Goal: Transaction & Acquisition: Purchase product/service

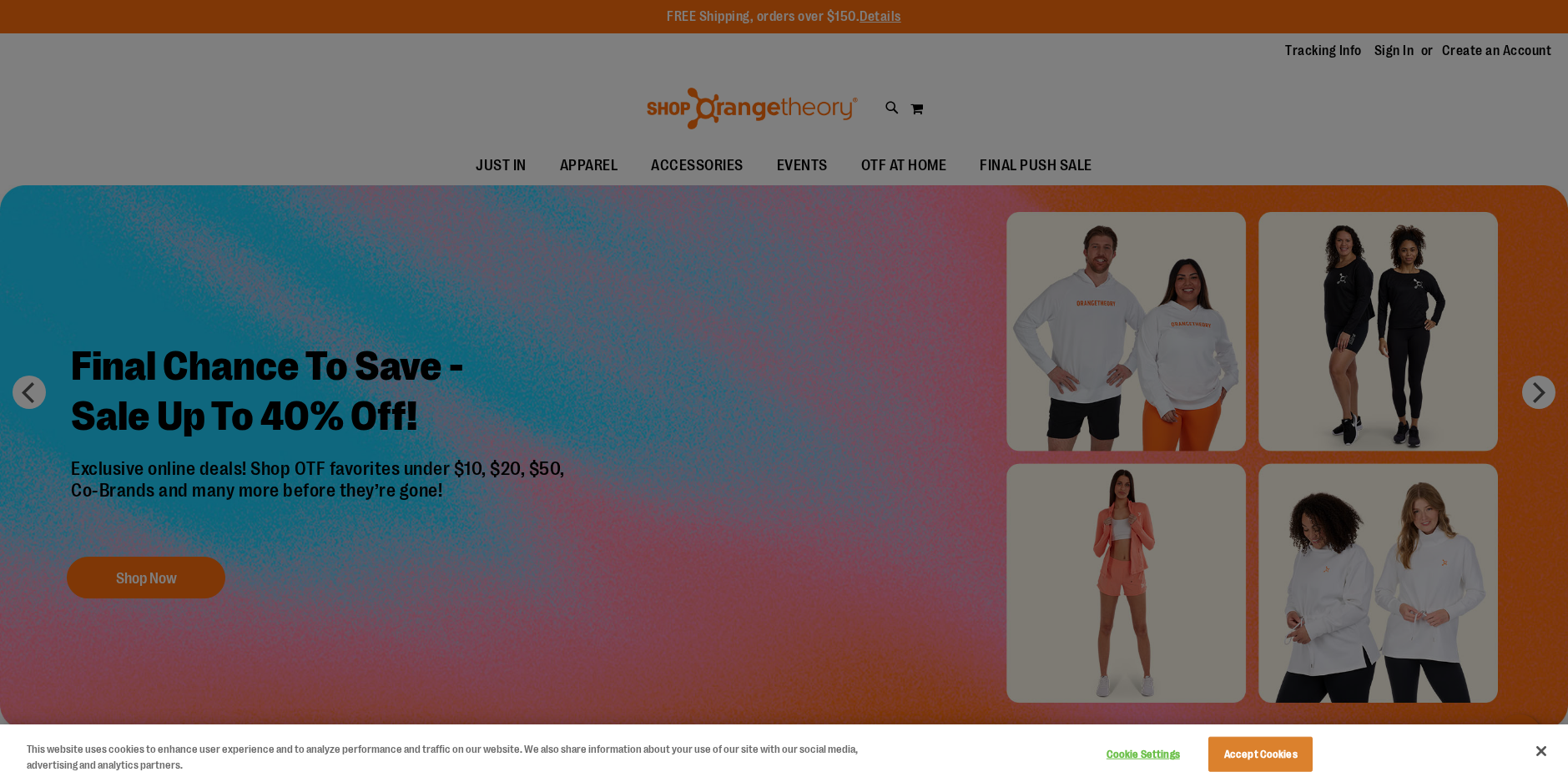
click at [1039, 165] on div at bounding box center [784, 391] width 1568 height 782
click at [1541, 754] on button "Close" at bounding box center [1541, 751] width 36 height 36
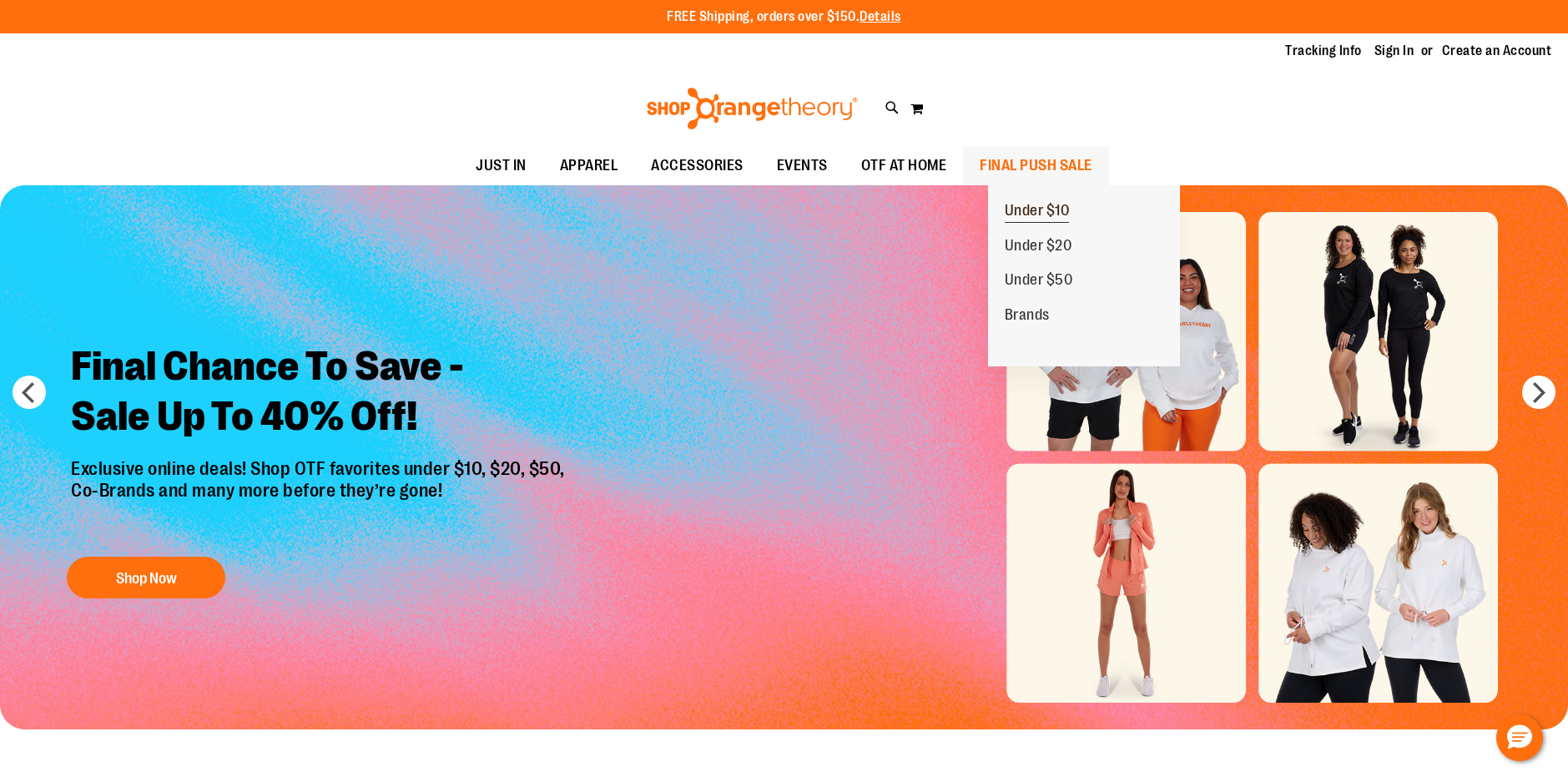
click at [1038, 210] on span "Under $10" at bounding box center [1037, 213] width 65 height 21
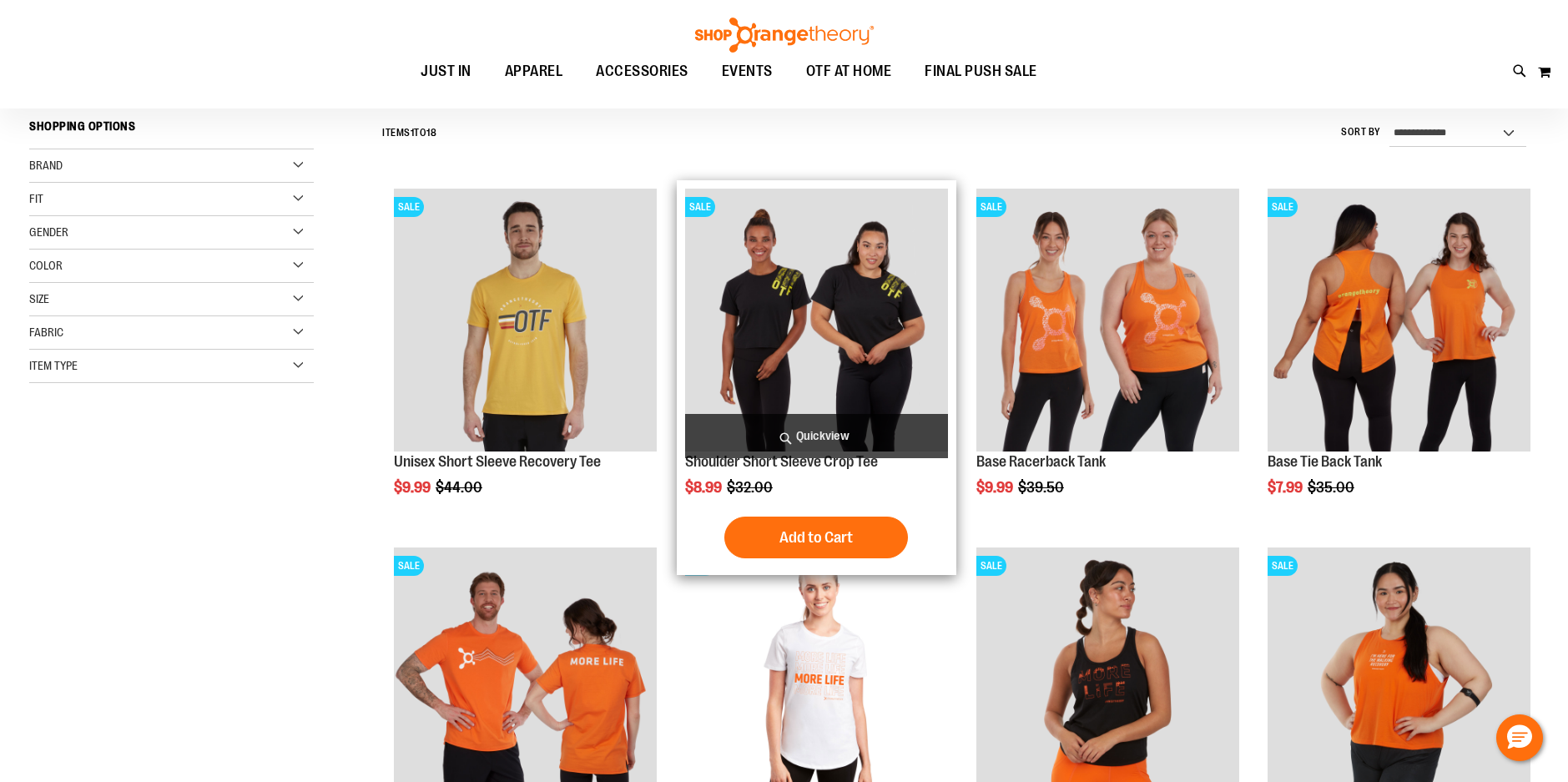
scroll to position [171, 0]
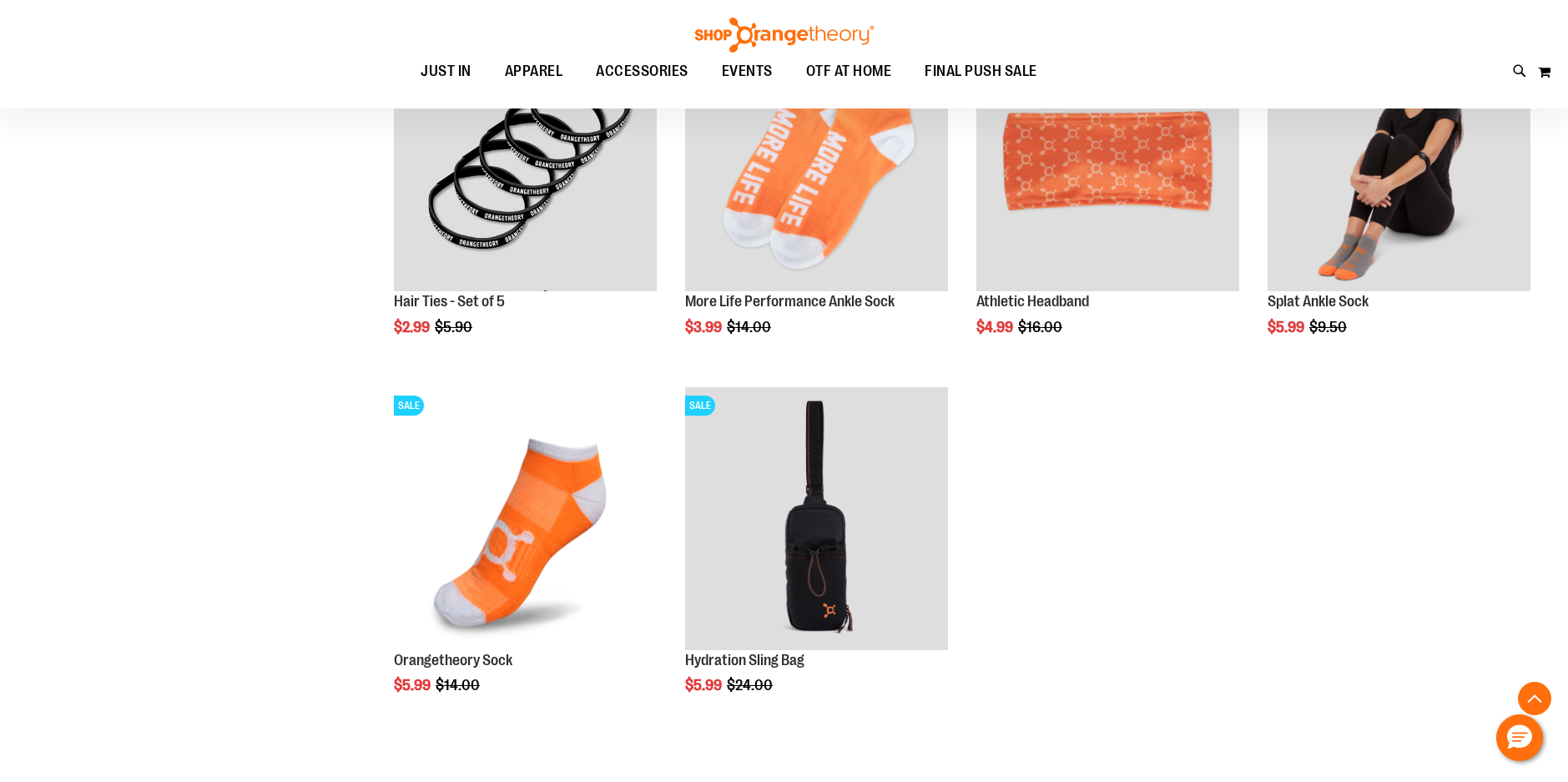
scroll to position [1423, 0]
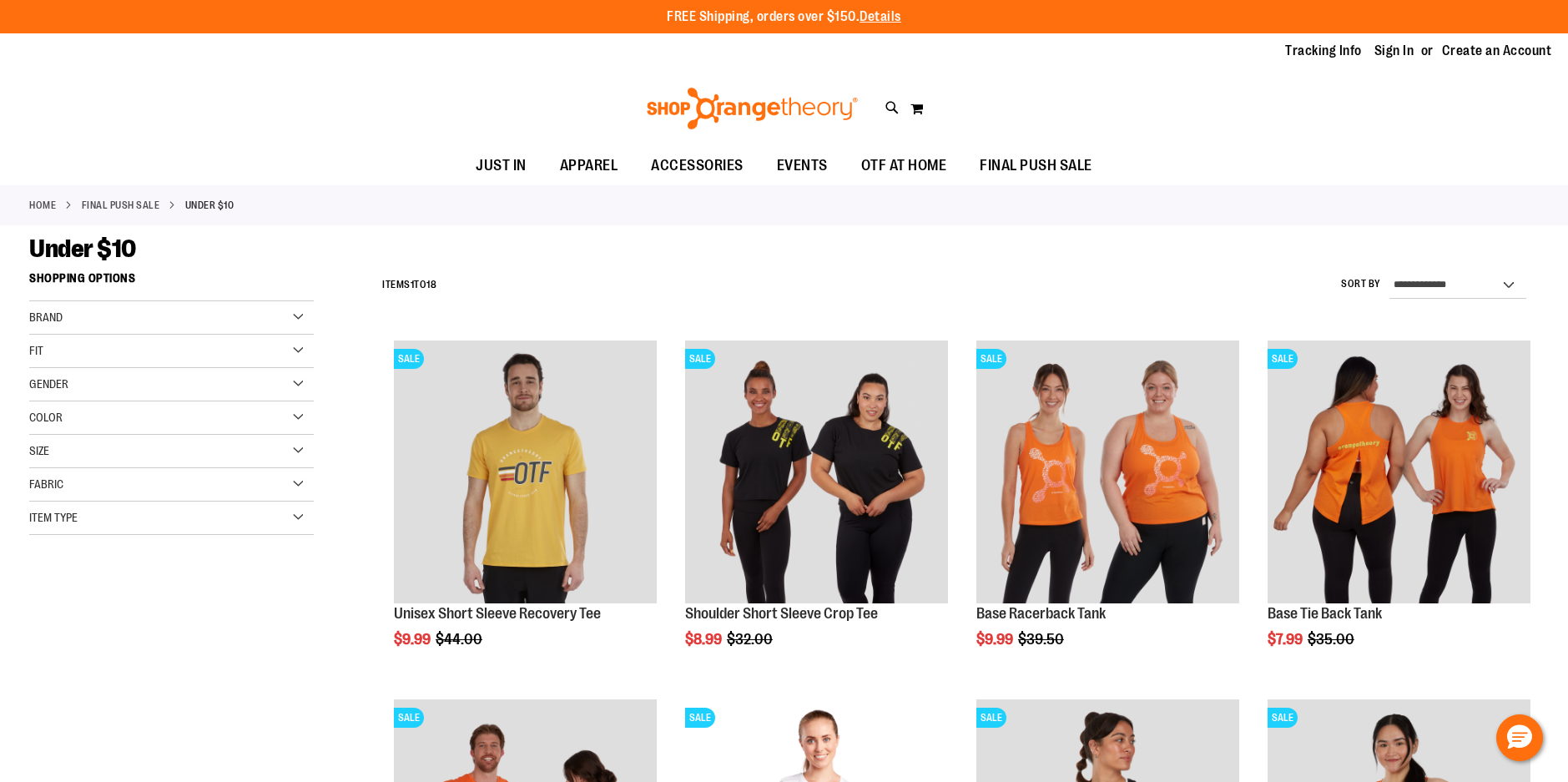
click at [301, 317] on div "Brand" at bounding box center [172, 318] width 285 height 33
click at [46, 204] on link "Home" at bounding box center [43, 205] width 27 height 15
